Goal: Task Accomplishment & Management: Manage account settings

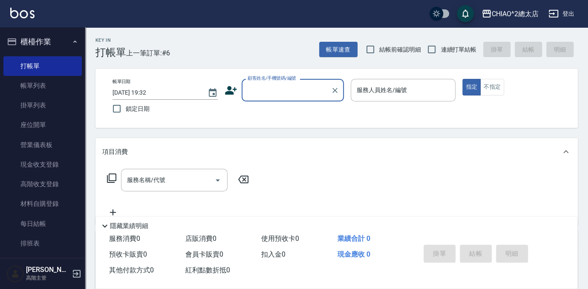
click at [273, 96] on input "顧客姓名/手機號碼/編號" at bounding box center [286, 90] width 82 height 15
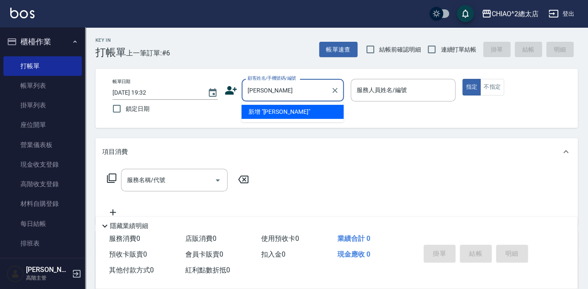
type input "[PERSON_NAME]"
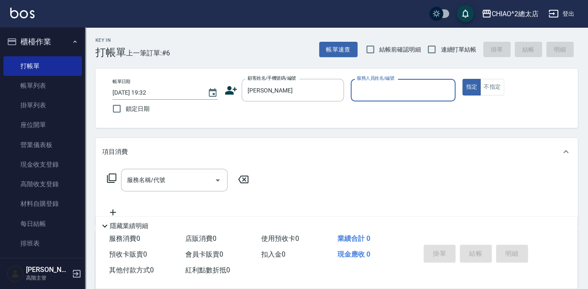
click at [404, 94] on input "服務人員姓名/編號" at bounding box center [403, 90] width 98 height 15
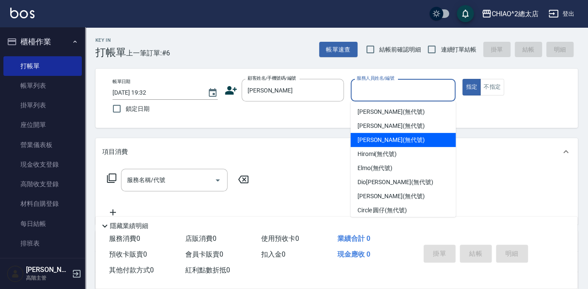
click at [425, 145] on div "[PERSON_NAME] (無代號)" at bounding box center [403, 140] width 105 height 14
type input "[PERSON_NAME](無代號)"
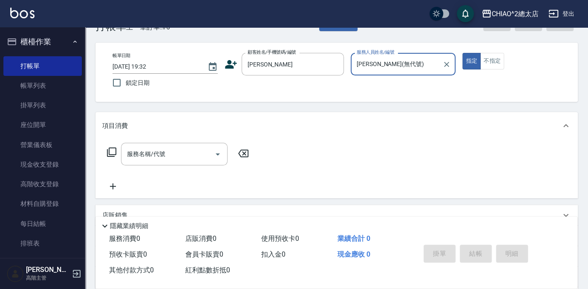
scroll to position [77, 0]
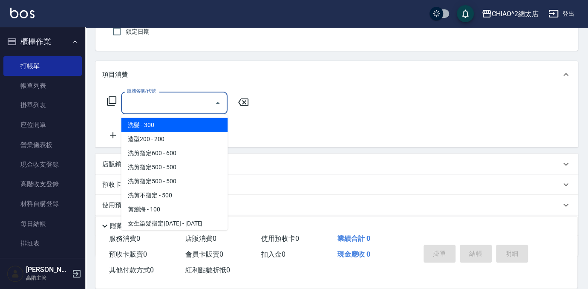
click at [168, 101] on input "服務名稱/代號" at bounding box center [168, 102] width 86 height 15
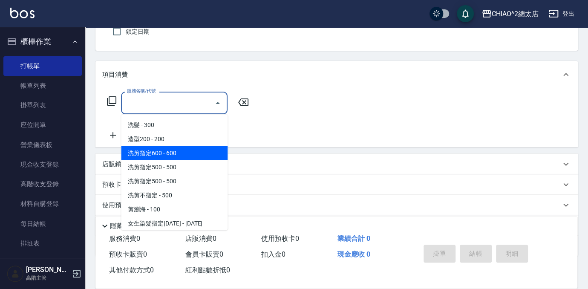
click at [184, 153] on span "洗剪指定600 - 600" at bounding box center [174, 153] width 106 height 14
type input "洗剪指定600(103107)"
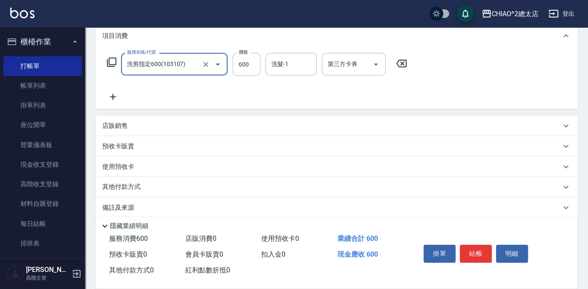
scroll to position [0, 0]
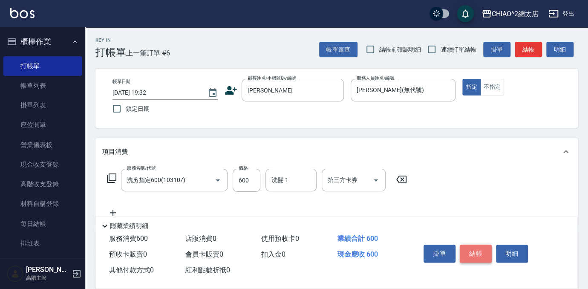
click at [483, 248] on button "結帳" at bounding box center [476, 253] width 32 height 18
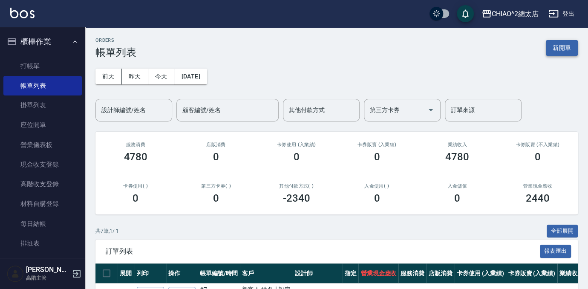
click at [572, 44] on button "新開單" at bounding box center [562, 48] width 32 height 16
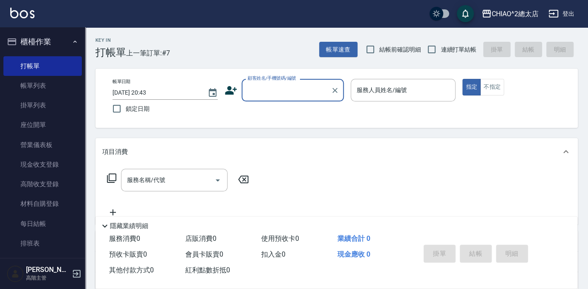
click at [296, 95] on input "顧客姓名/手機號碼/編號" at bounding box center [286, 90] width 82 height 15
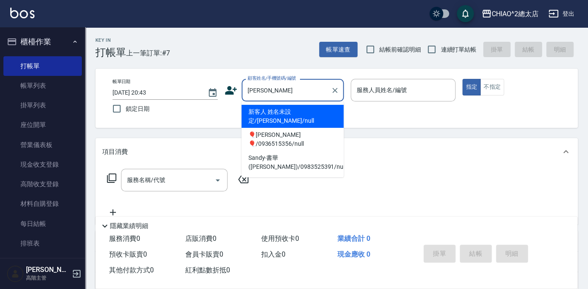
type input "新客人 姓名未設定/[PERSON_NAME]/null"
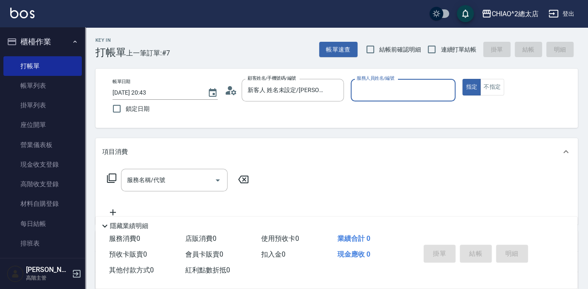
click at [462, 79] on button "指定" at bounding box center [471, 87] width 18 height 17
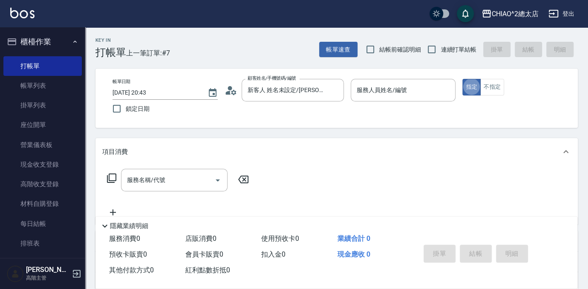
type button "true"
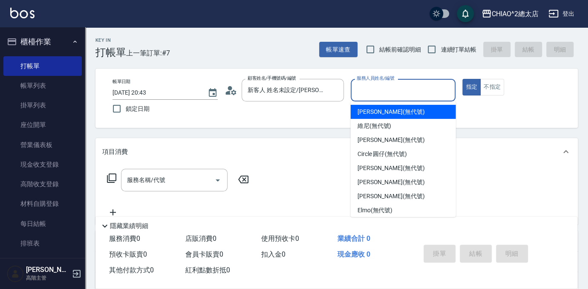
click at [433, 87] on input "服務人員姓名/編號" at bounding box center [403, 90] width 98 height 15
click at [420, 112] on div "[PERSON_NAME] (無代號)" at bounding box center [403, 112] width 105 height 14
type input "[PERSON_NAME](無代號)"
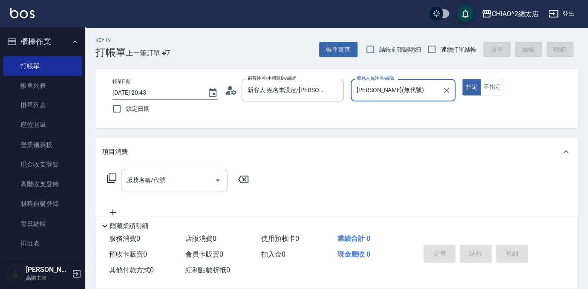
click at [186, 175] on input "服務名稱/代號" at bounding box center [168, 180] width 86 height 15
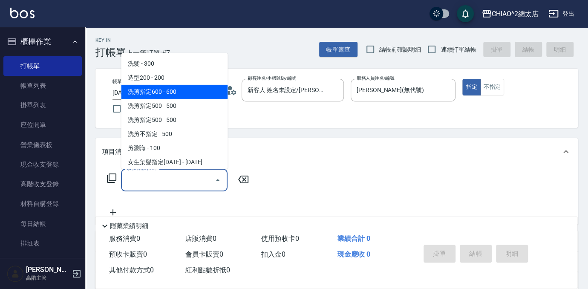
click at [197, 92] on span "洗剪指定600 - 600" at bounding box center [174, 92] width 106 height 14
type input "洗剪指定600(103107)"
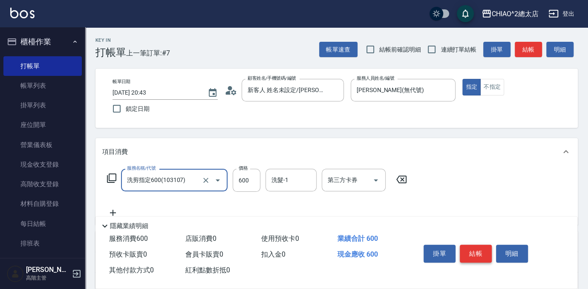
click at [474, 253] on button "結帳" at bounding box center [476, 253] width 32 height 18
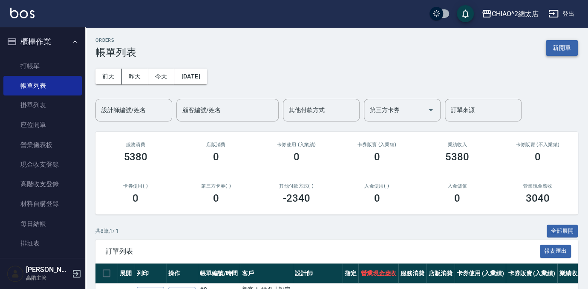
click at [562, 52] on button "新開單" at bounding box center [562, 48] width 32 height 16
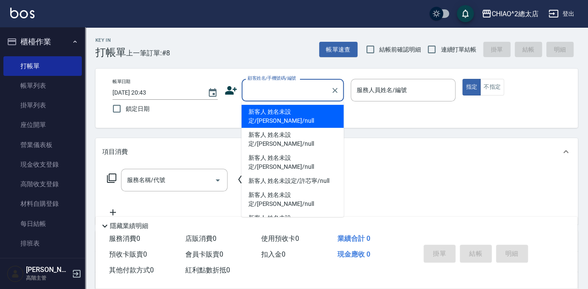
click at [276, 92] on input "顧客姓名/手機號碼/編號" at bounding box center [286, 90] width 82 height 15
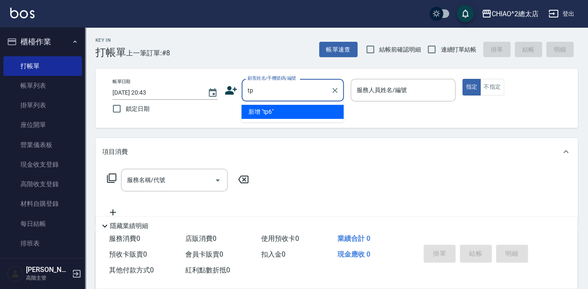
type input "t"
type input "新客人 姓名未設定/[PERSON_NAME]/null"
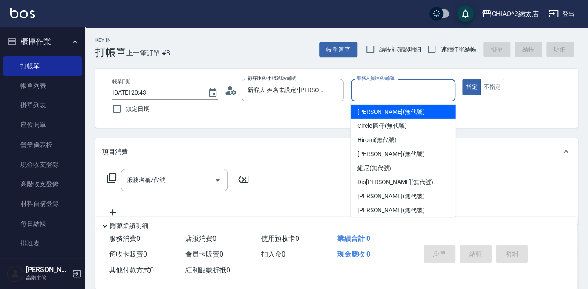
click at [428, 83] on input "服務人員姓名/編號" at bounding box center [403, 90] width 98 height 15
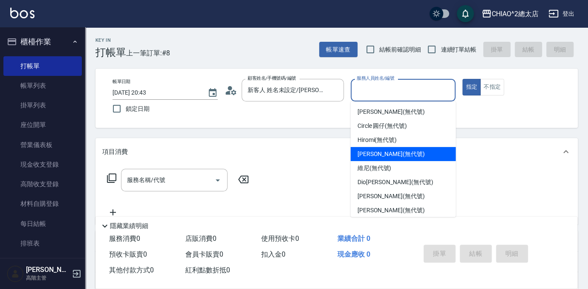
click at [431, 149] on div "[PERSON_NAME] (無代號)" at bounding box center [403, 154] width 105 height 14
type input "[PERSON_NAME](無代號)"
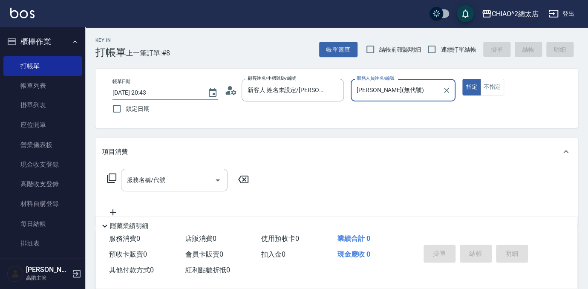
click at [173, 182] on input "服務名稱/代號" at bounding box center [168, 180] width 86 height 15
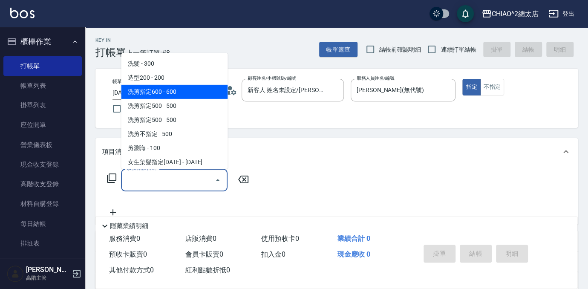
click at [182, 95] on span "洗剪指定600 - 600" at bounding box center [174, 92] width 106 height 14
type input "洗剪指定600(103107)"
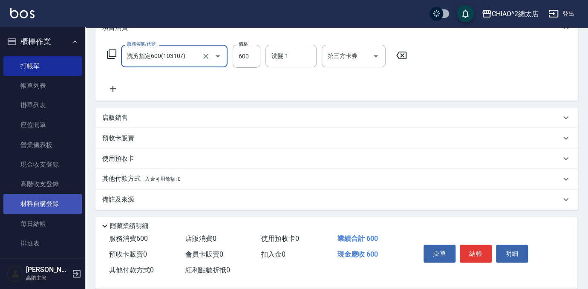
scroll to position [125, 0]
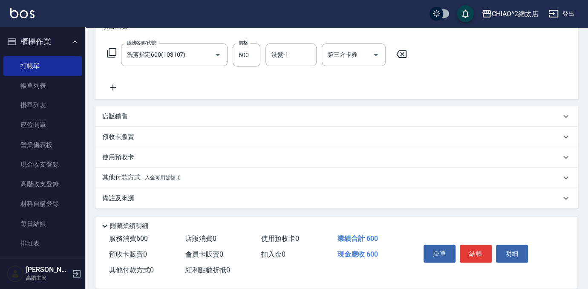
click at [179, 156] on div "使用預收卡" at bounding box center [331, 157] width 458 height 9
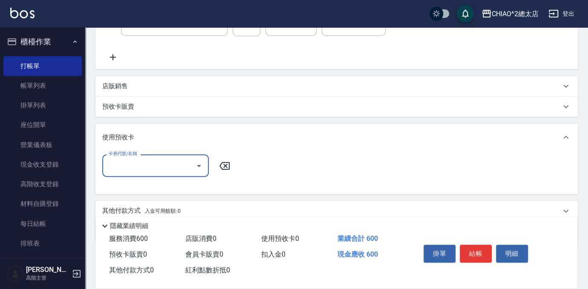
scroll to position [189, 0]
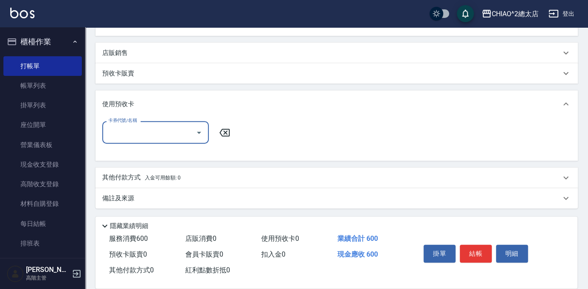
click at [230, 186] on div "其他付款方式 入金可用餘額: 0" at bounding box center [336, 177] width 482 height 20
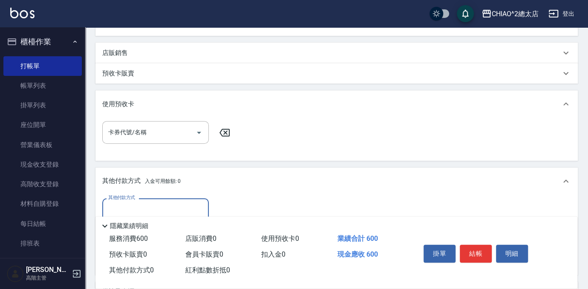
scroll to position [282, 0]
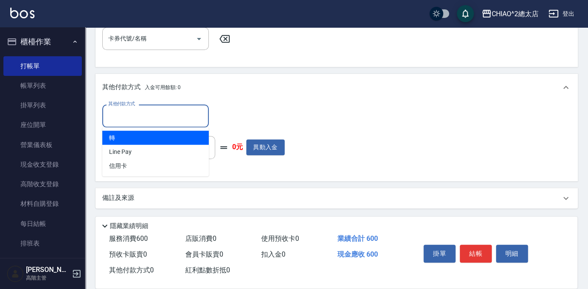
click at [173, 120] on input "其他付款方式" at bounding box center [155, 115] width 99 height 15
click at [180, 138] on span "轉" at bounding box center [155, 137] width 106 height 14
type input "轉"
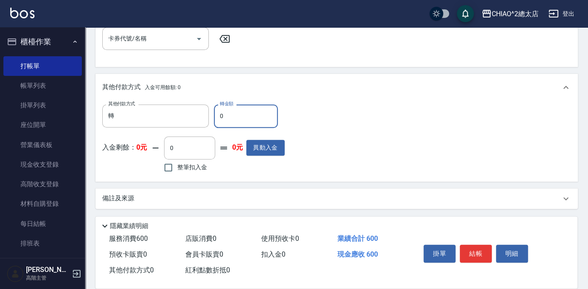
click at [258, 115] on input "0" at bounding box center [246, 115] width 64 height 23
type input "600"
click at [480, 256] on button "結帳" at bounding box center [476, 253] width 32 height 18
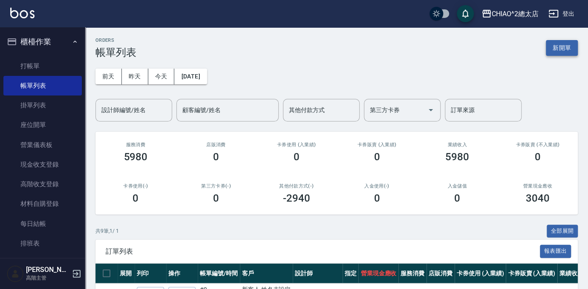
click at [568, 47] on button "新開單" at bounding box center [562, 48] width 32 height 16
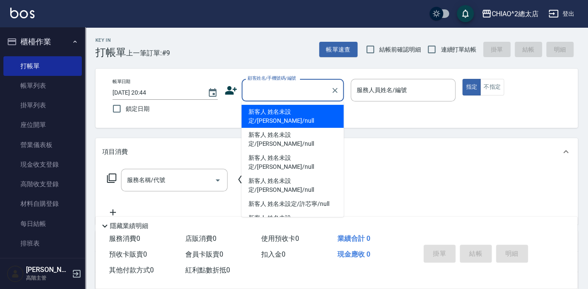
click at [284, 92] on input "顧客姓名/手機號碼/編號" at bounding box center [286, 90] width 82 height 15
type input "ㄒ"
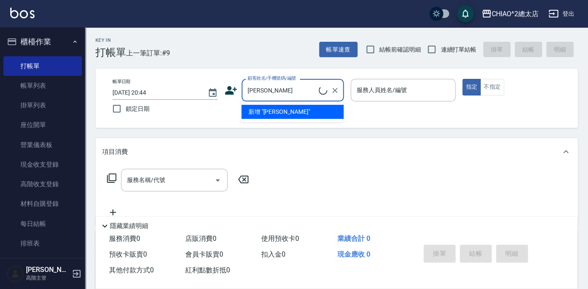
type input "[PERSON_NAME]"
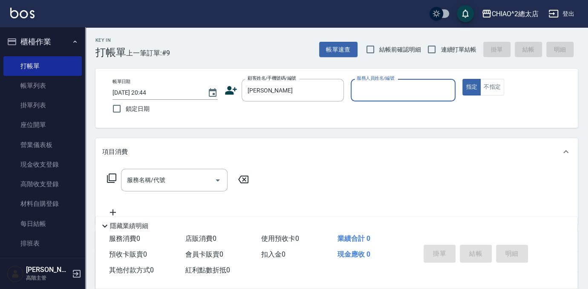
click at [382, 89] on input "服務人員姓名/編號" at bounding box center [403, 90] width 98 height 15
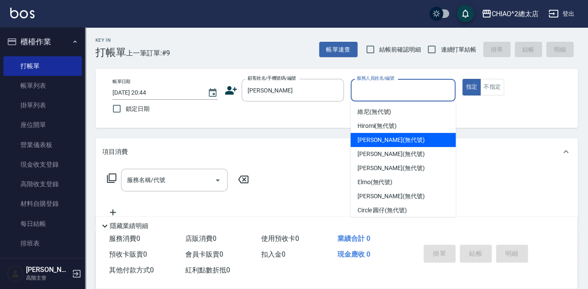
click at [396, 135] on span "[PERSON_NAME] (無代號)" at bounding box center [390, 139] width 67 height 9
type input "[PERSON_NAME](無代號)"
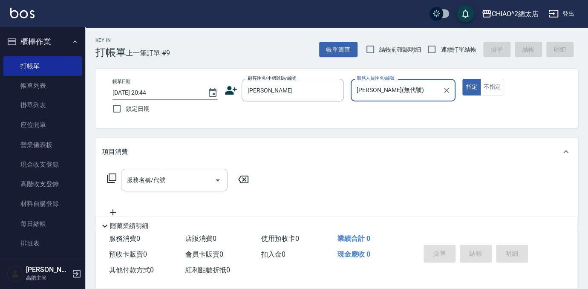
click at [153, 182] on div "服務名稱/代號 服務名稱/代號" at bounding box center [174, 180] width 106 height 23
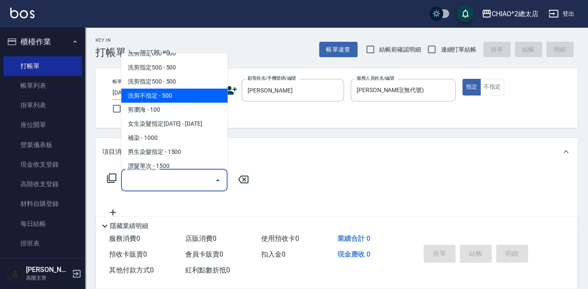
scroll to position [77, 0]
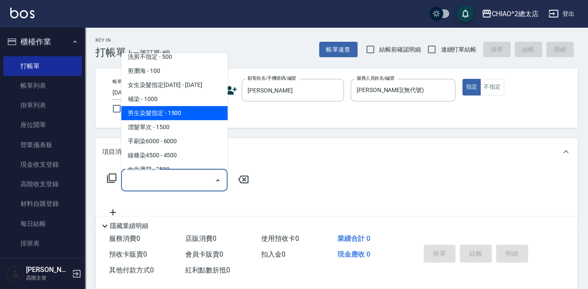
click at [166, 107] on span "男生染髮指定 - 1500" at bounding box center [174, 113] width 106 height 14
type input "男生染髮指定(103115)"
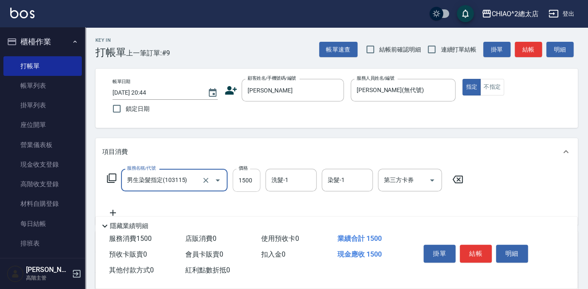
click at [255, 183] on input "1500" at bounding box center [247, 180] width 28 height 23
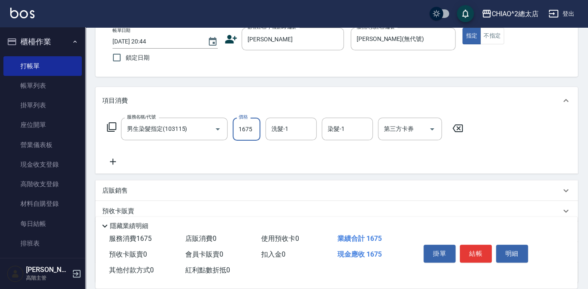
scroll to position [125, 0]
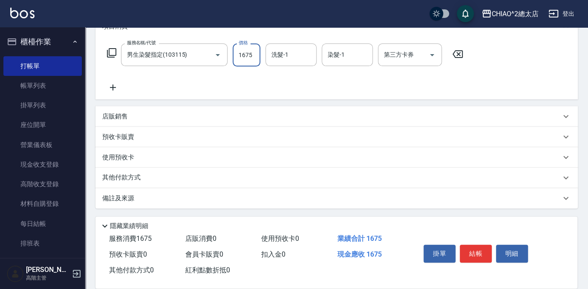
type input "1675"
click at [181, 174] on div "其他付款方式" at bounding box center [331, 177] width 458 height 9
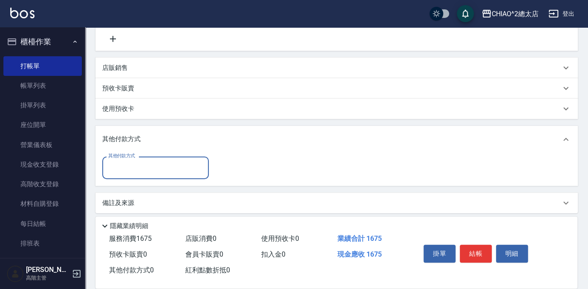
scroll to position [178, 0]
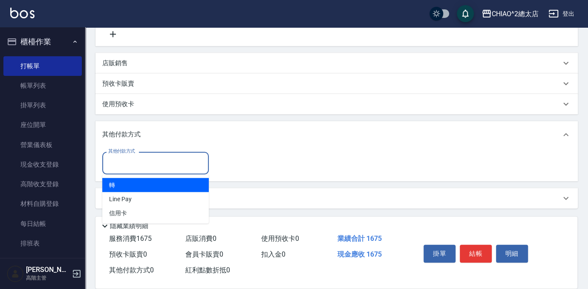
click at [163, 168] on input "其他付款方式" at bounding box center [155, 162] width 99 height 15
click at [154, 190] on span "轉" at bounding box center [155, 185] width 106 height 14
type input "轉"
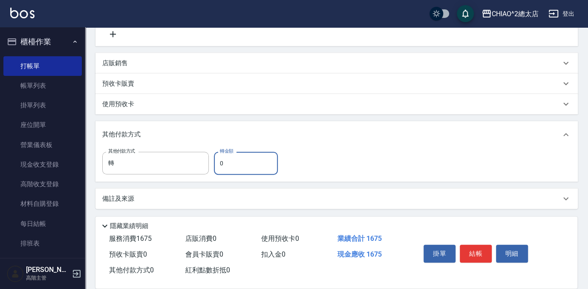
click at [245, 159] on input "0" at bounding box center [246, 163] width 64 height 23
type input "1675"
click at [477, 257] on button "結帳" at bounding box center [476, 253] width 32 height 18
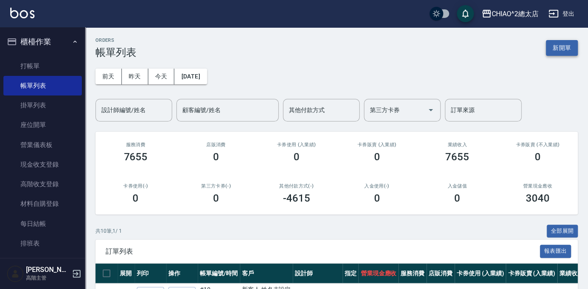
click at [555, 43] on button "新開單" at bounding box center [562, 48] width 32 height 16
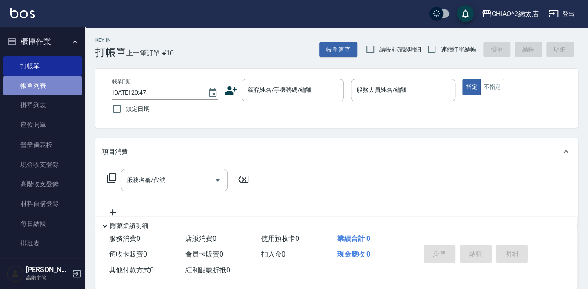
click at [66, 83] on link "帳單列表" at bounding box center [42, 86] width 78 height 20
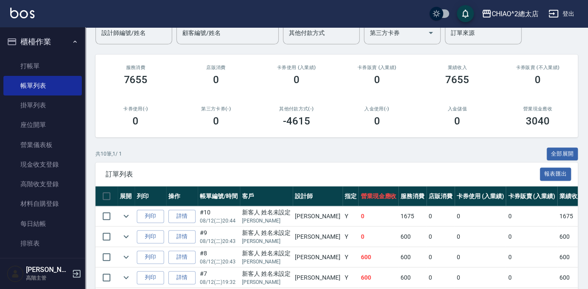
scroll to position [77, 0]
